Goal: Information Seeking & Learning: Learn about a topic

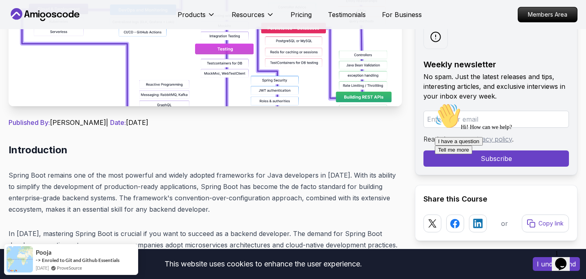
scroll to position [232, 0]
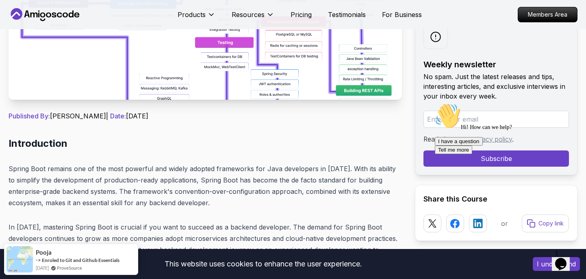
click at [291, 71] on img at bounding box center [205, 8] width 393 height 183
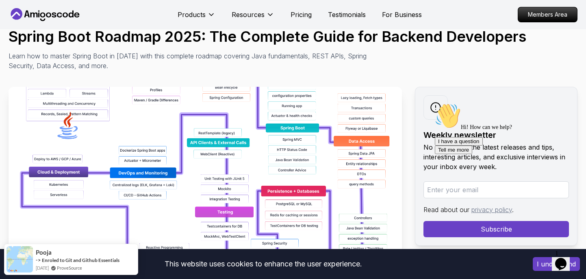
scroll to position [0, 0]
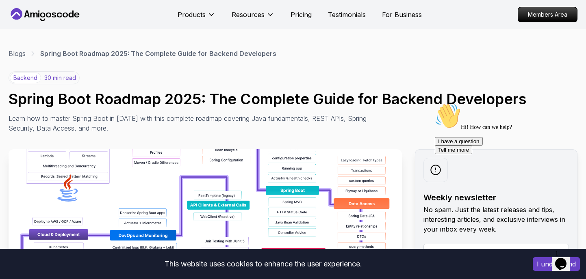
click at [58, 78] on p "30 min read" at bounding box center [60, 78] width 32 height 8
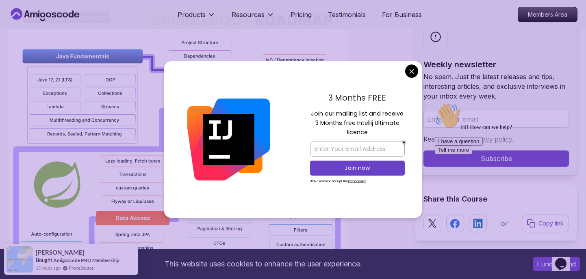
scroll to position [637, 0]
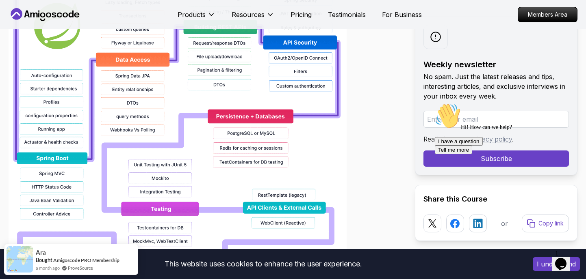
scroll to position [526, 0]
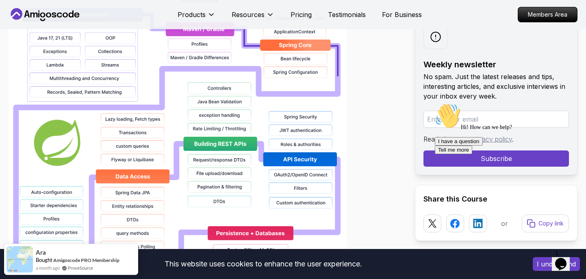
scroll to position [695, 0]
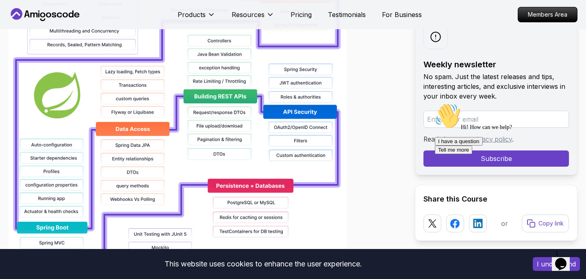
click at [220, 161] on img at bounding box center [178, 172] width 338 height 520
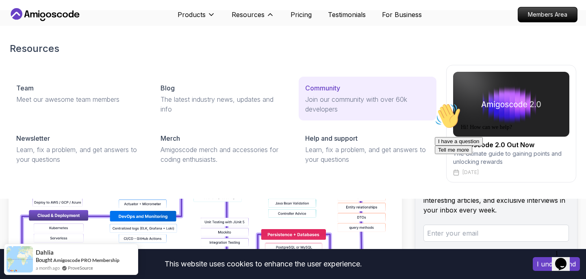
scroll to position [0, 0]
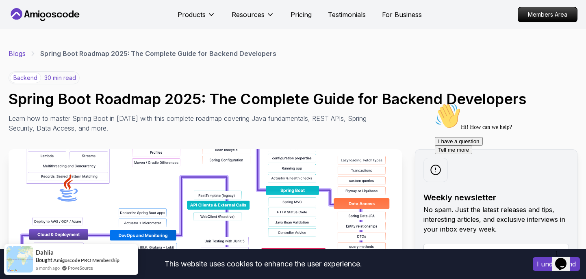
click at [17, 55] on link "Blogs" at bounding box center [17, 54] width 17 height 10
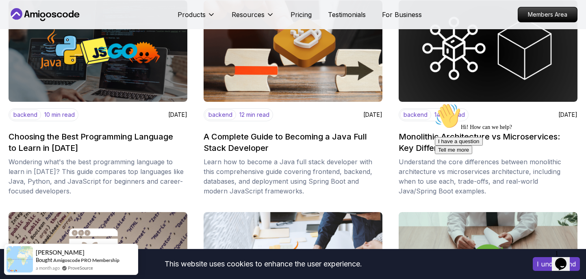
scroll to position [361, 0]
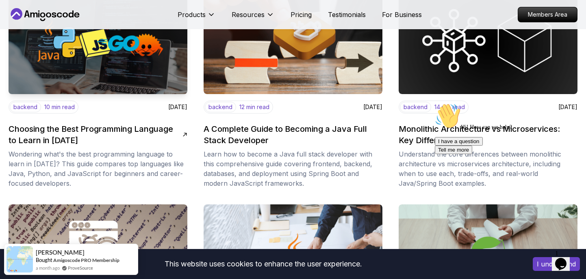
click at [144, 64] on img at bounding box center [98, 43] width 188 height 107
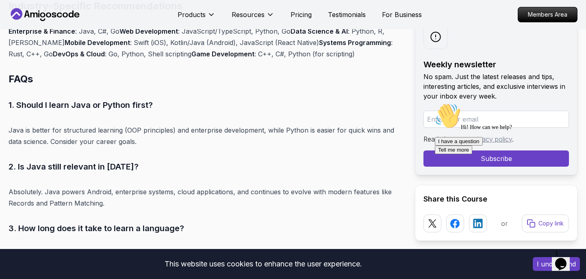
scroll to position [3552, 0]
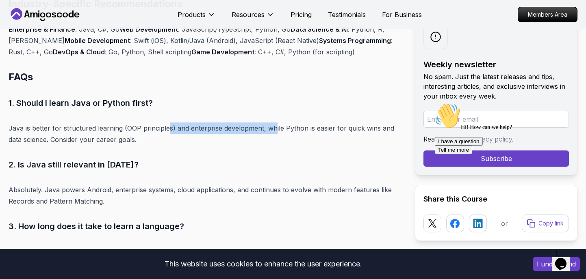
drag, startPoint x: 165, startPoint y: 125, endPoint x: 275, endPoint y: 125, distance: 109.3
click at [275, 125] on p "Java is better for structured learning (OOP principles) and enterprise developm…" at bounding box center [205, 134] width 393 height 23
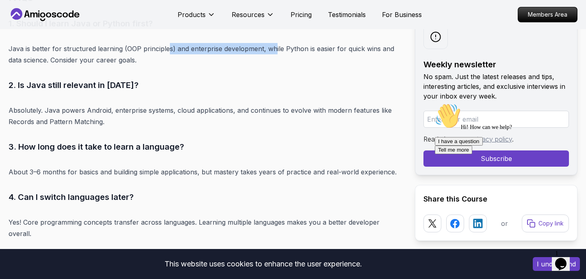
scroll to position [3664, 0]
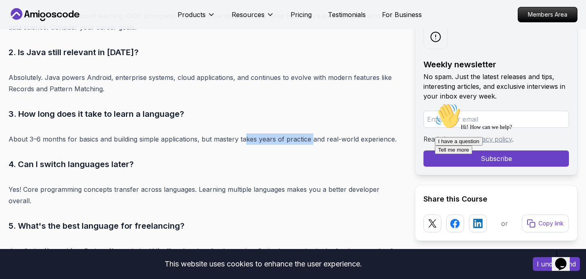
drag, startPoint x: 244, startPoint y: 139, endPoint x: 310, endPoint y: 143, distance: 66.7
click at [311, 143] on p "About 3–6 months for basics and building simple applications, but mastery takes…" at bounding box center [205, 139] width 393 height 11
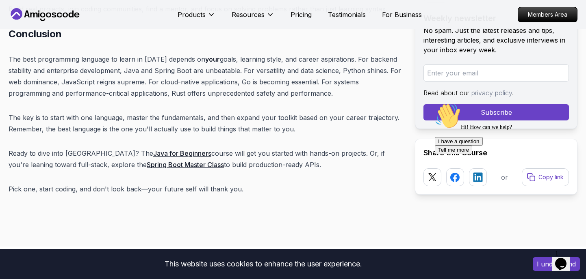
scroll to position [4093, 0]
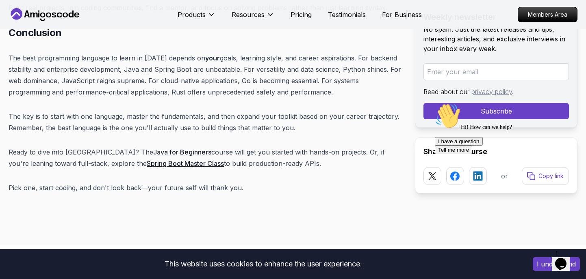
click at [147, 160] on link "Spring Boot Master Class" at bounding box center [185, 164] width 77 height 8
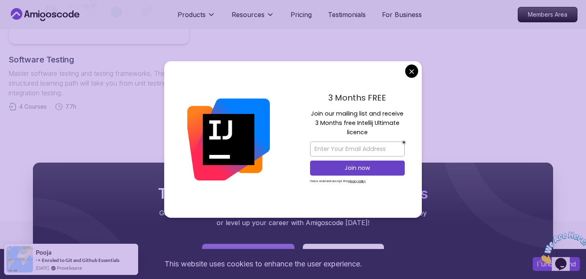
scroll to position [667, 0]
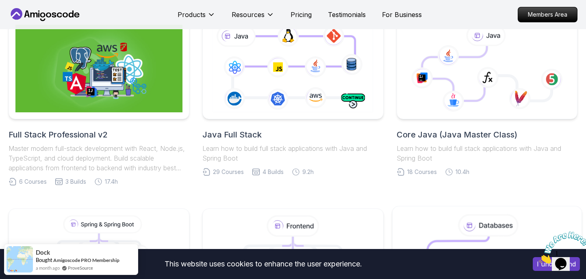
scroll to position [248, 0]
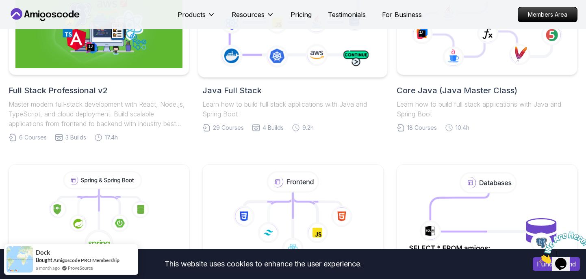
click at [239, 56] on icon at bounding box center [293, 23] width 172 height 95
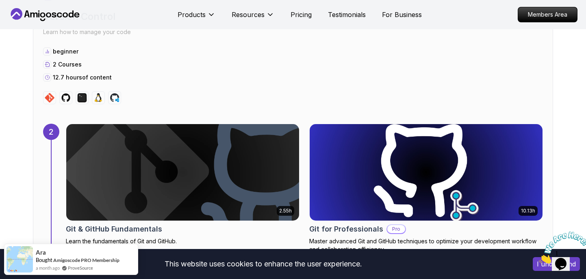
scroll to position [965, 0]
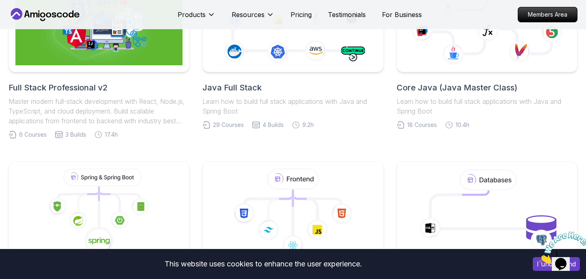
scroll to position [248, 0]
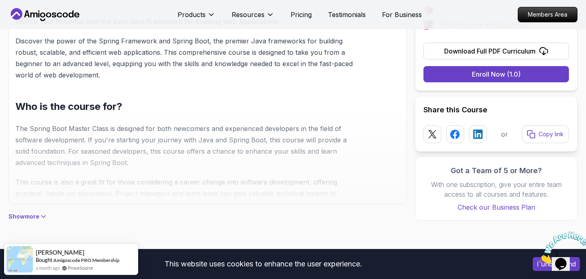
scroll to position [619, 0]
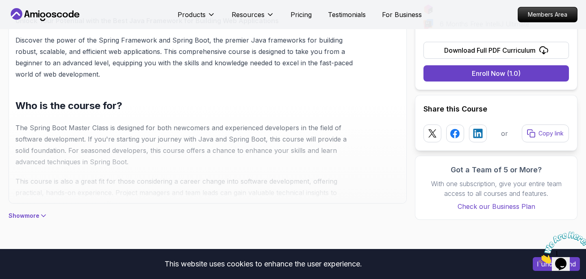
click at [32, 214] on p "Show more" at bounding box center [24, 216] width 31 height 8
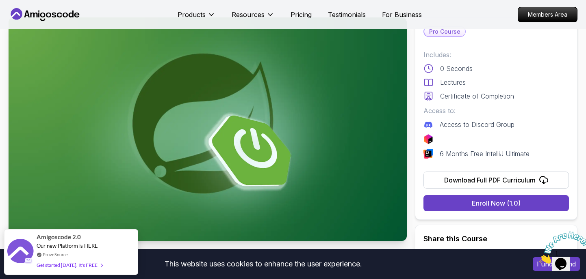
scroll to position [0, 0]
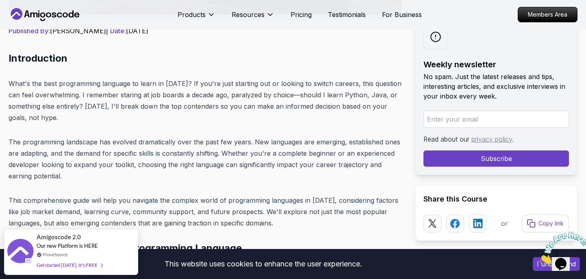
scroll to position [284, 0]
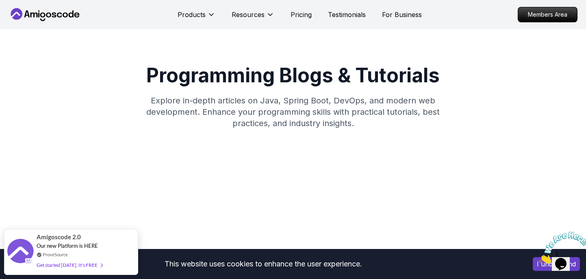
scroll to position [3, 0]
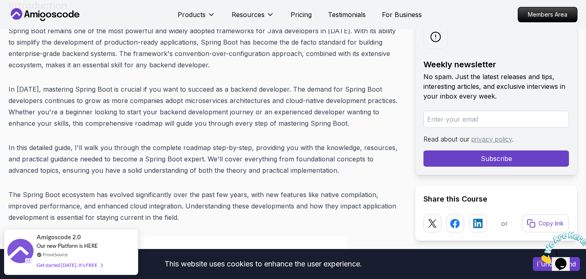
scroll to position [246, 0]
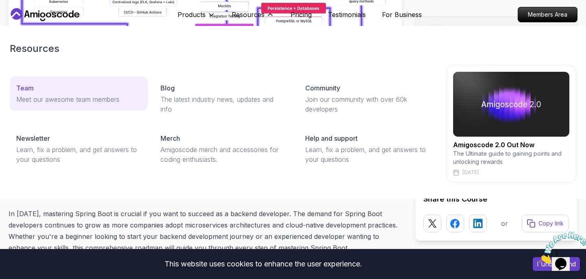
click at [62, 102] on p "Meet our awesome team members" at bounding box center [78, 100] width 125 height 10
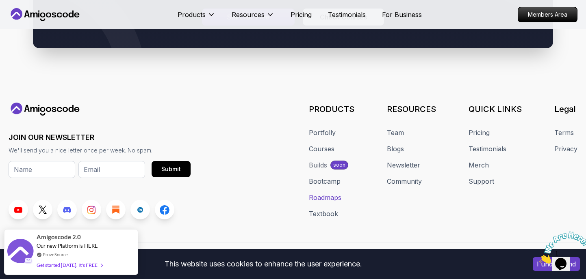
scroll to position [441, 0]
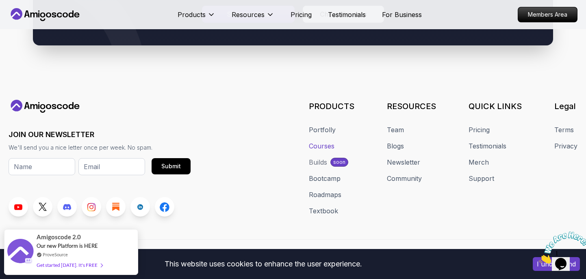
click at [326, 147] on link "Courses" at bounding box center [322, 146] width 26 height 10
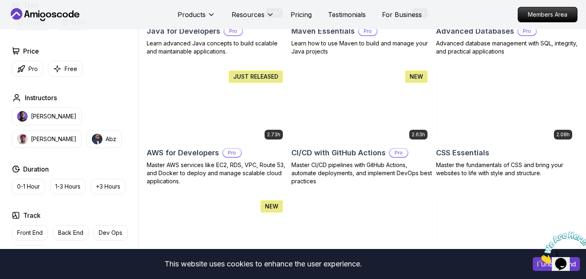
scroll to position [582, 0]
